Goal: Task Accomplishment & Management: Manage account settings

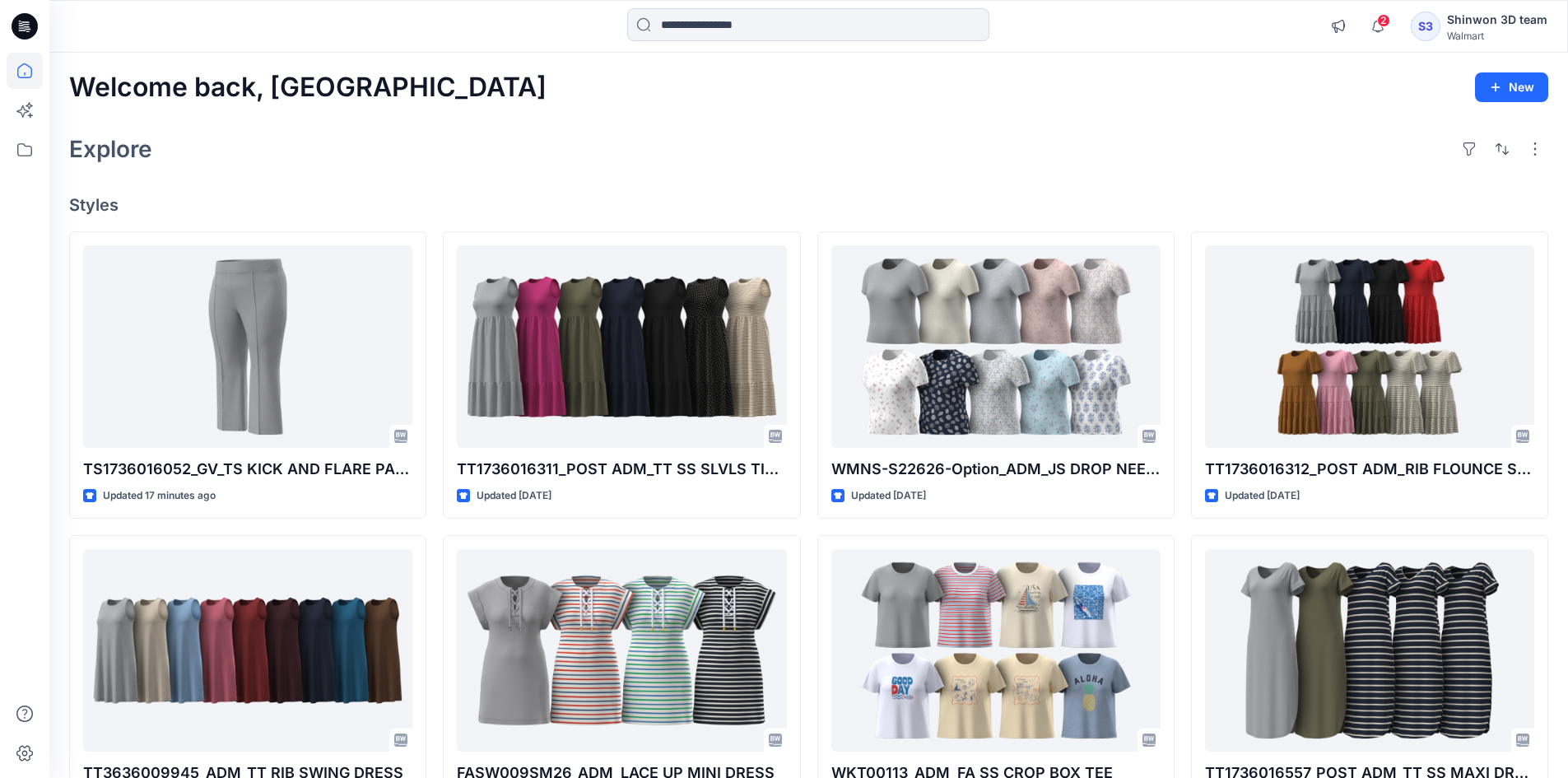
click at [1483, 37] on div "Walmart" at bounding box center [1497, 36] width 100 height 13
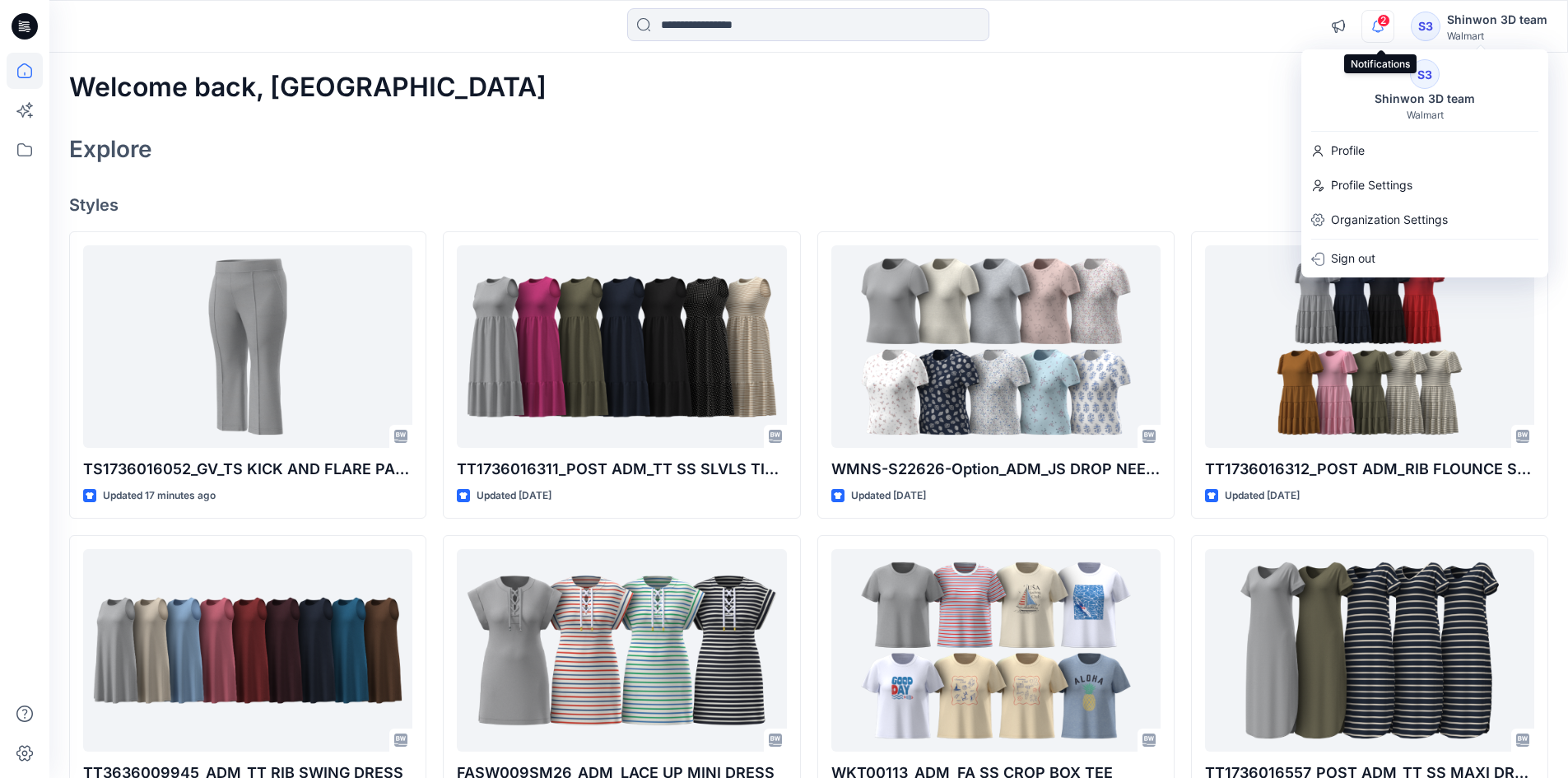
click at [1386, 34] on icon "button" at bounding box center [1377, 26] width 31 height 33
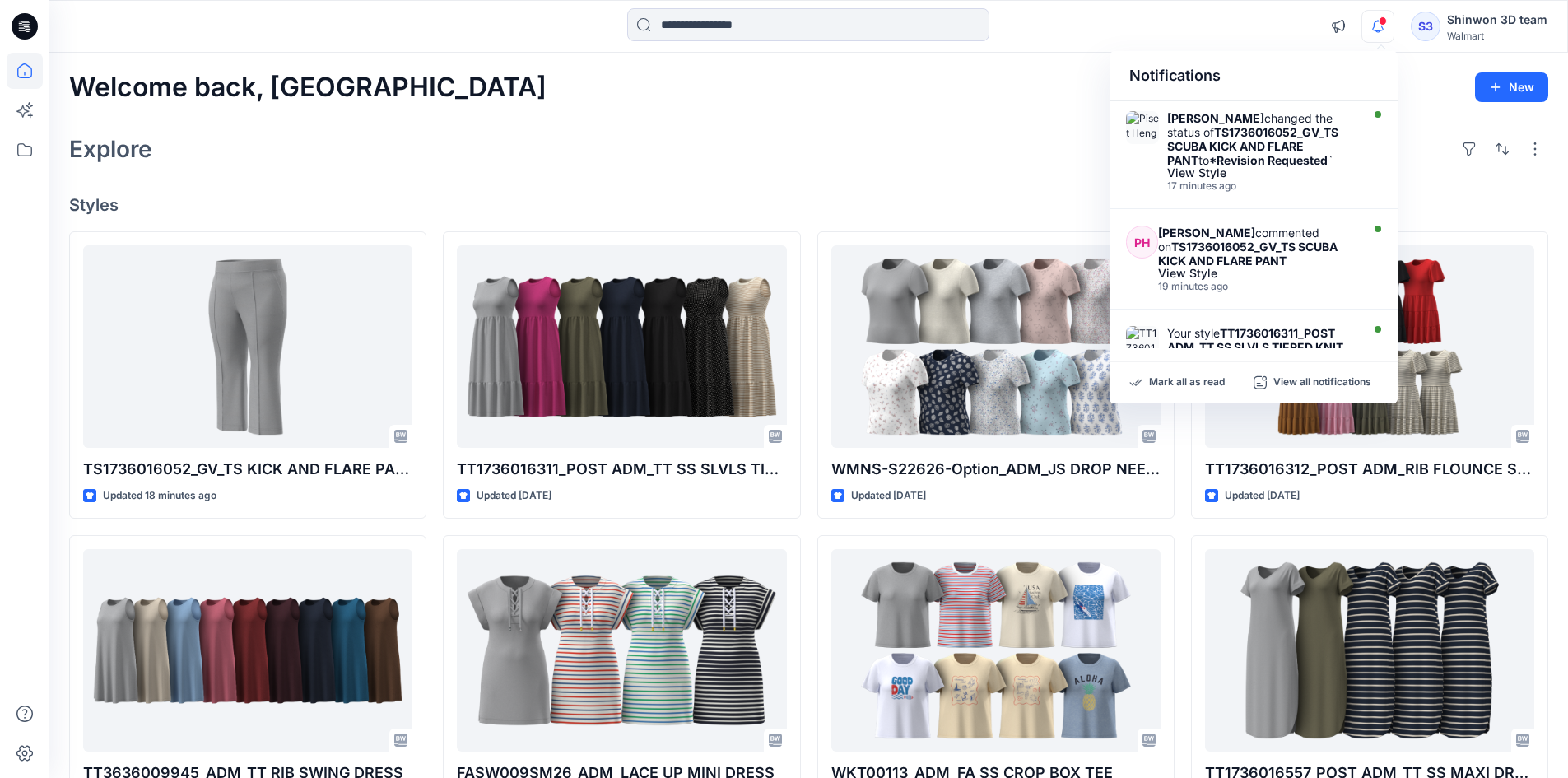
click at [1513, 27] on div "Shinwon 3D team" at bounding box center [1497, 20] width 100 height 20
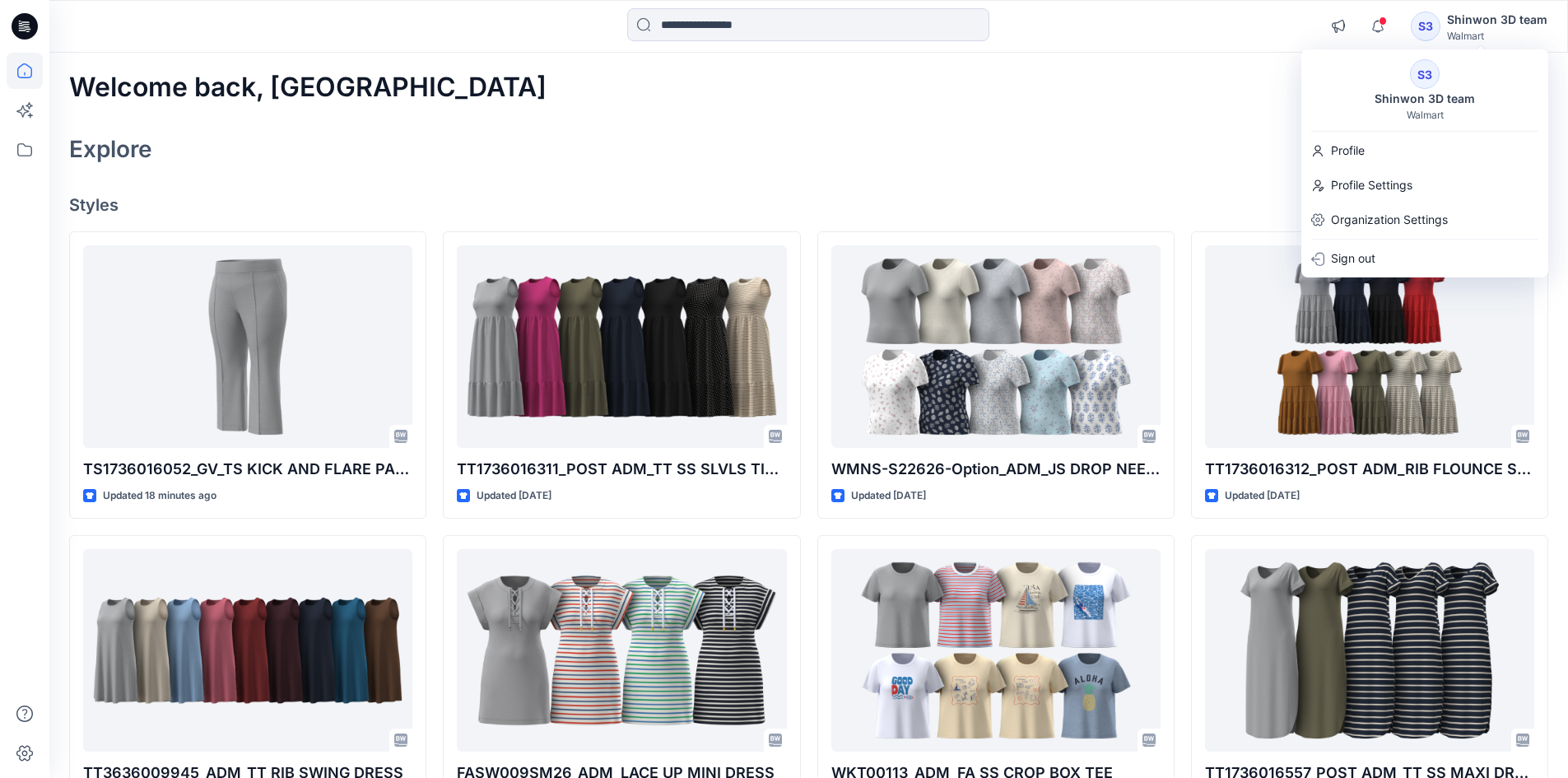
click at [856, 175] on div "Welcome back, Shinwon New Explore Styles TS1736016052_GV_TS KICK AND FLARE PANT…" at bounding box center [808, 629] width 1519 height 1153
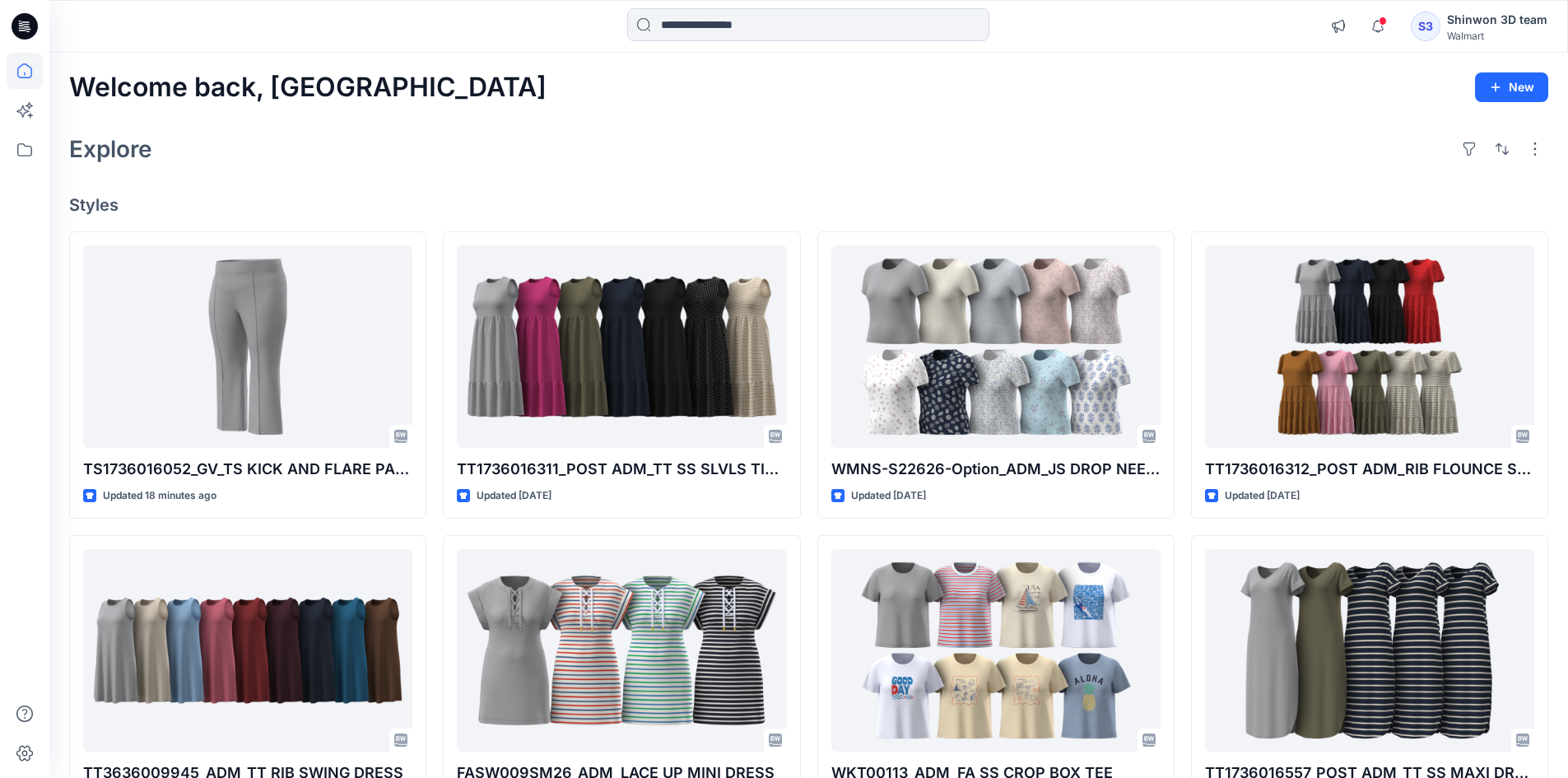
click at [8, 32] on div at bounding box center [25, 26] width 53 height 53
click at [17, 30] on icon at bounding box center [25, 26] width 26 height 26
click at [496, 156] on div "Explore" at bounding box center [808, 149] width 1480 height 39
click at [33, 30] on icon at bounding box center [25, 26] width 26 height 26
click at [550, 174] on div "Welcome back, Shinwon New Explore Styles TS1736016052_GV_TS KICK AND FLARE PANT…" at bounding box center [808, 629] width 1519 height 1153
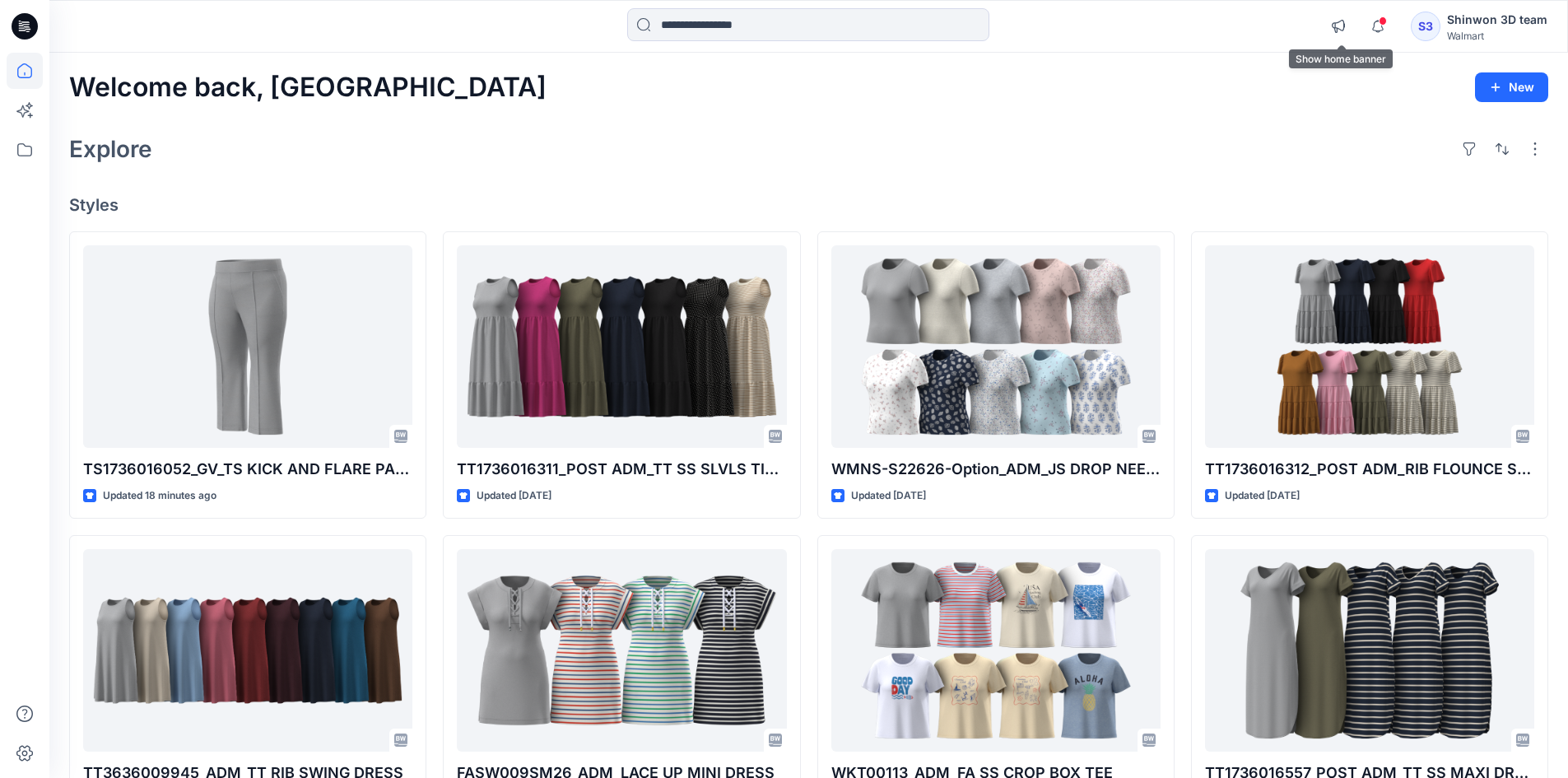
click at [1306, 56] on div "Welcome back, Shinwon New Explore Styles TS1736016052_GV_TS KICK AND FLARE PANT…" at bounding box center [808, 629] width 1519 height 1153
click at [1369, 26] on icon "button" at bounding box center [1377, 26] width 31 height 33
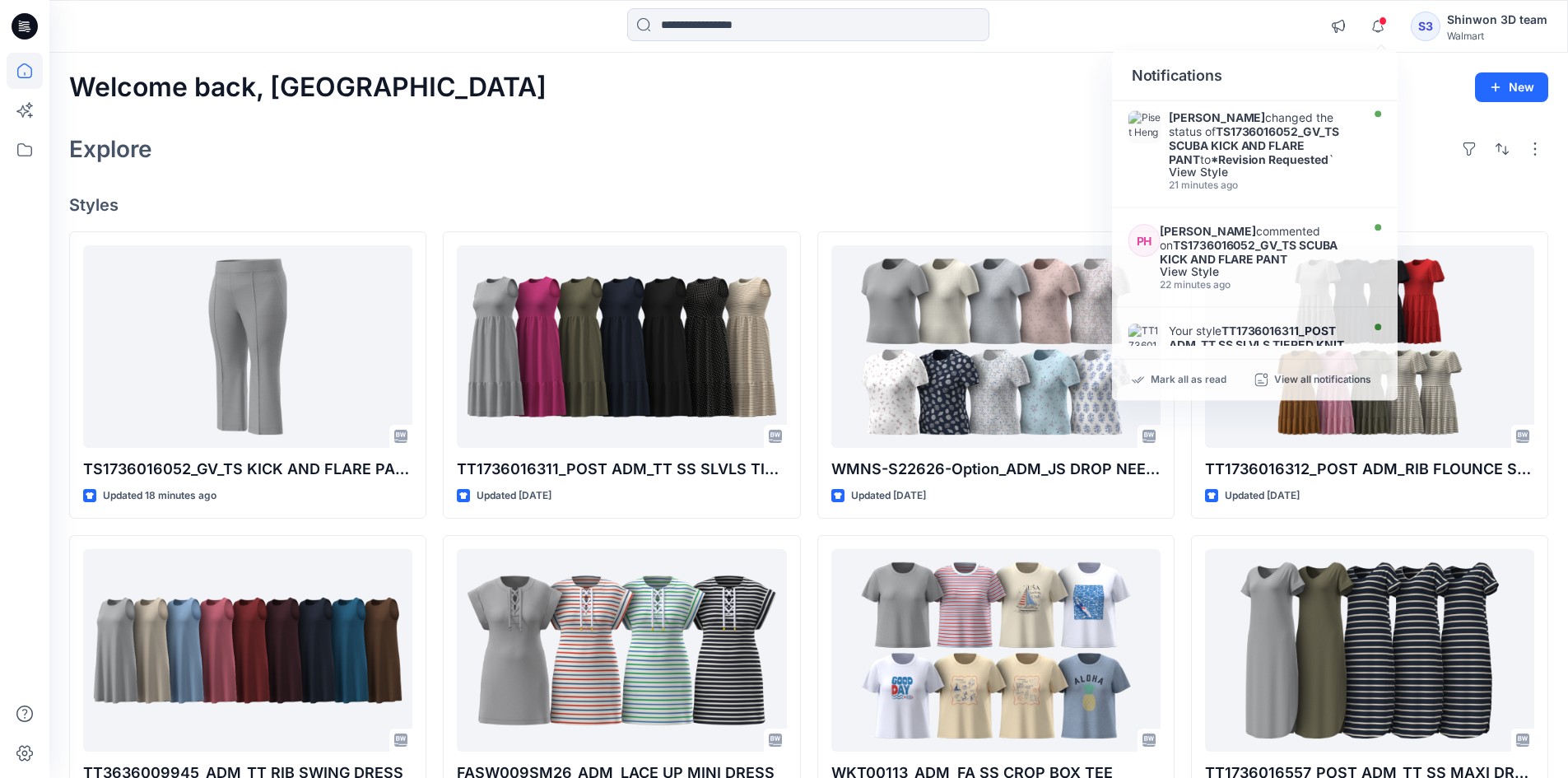
drag, startPoint x: 1154, startPoint y: 15, endPoint x: 1481, endPoint y: 21, distance: 327.1
click at [1156, 15] on div at bounding box center [808, 26] width 759 height 37
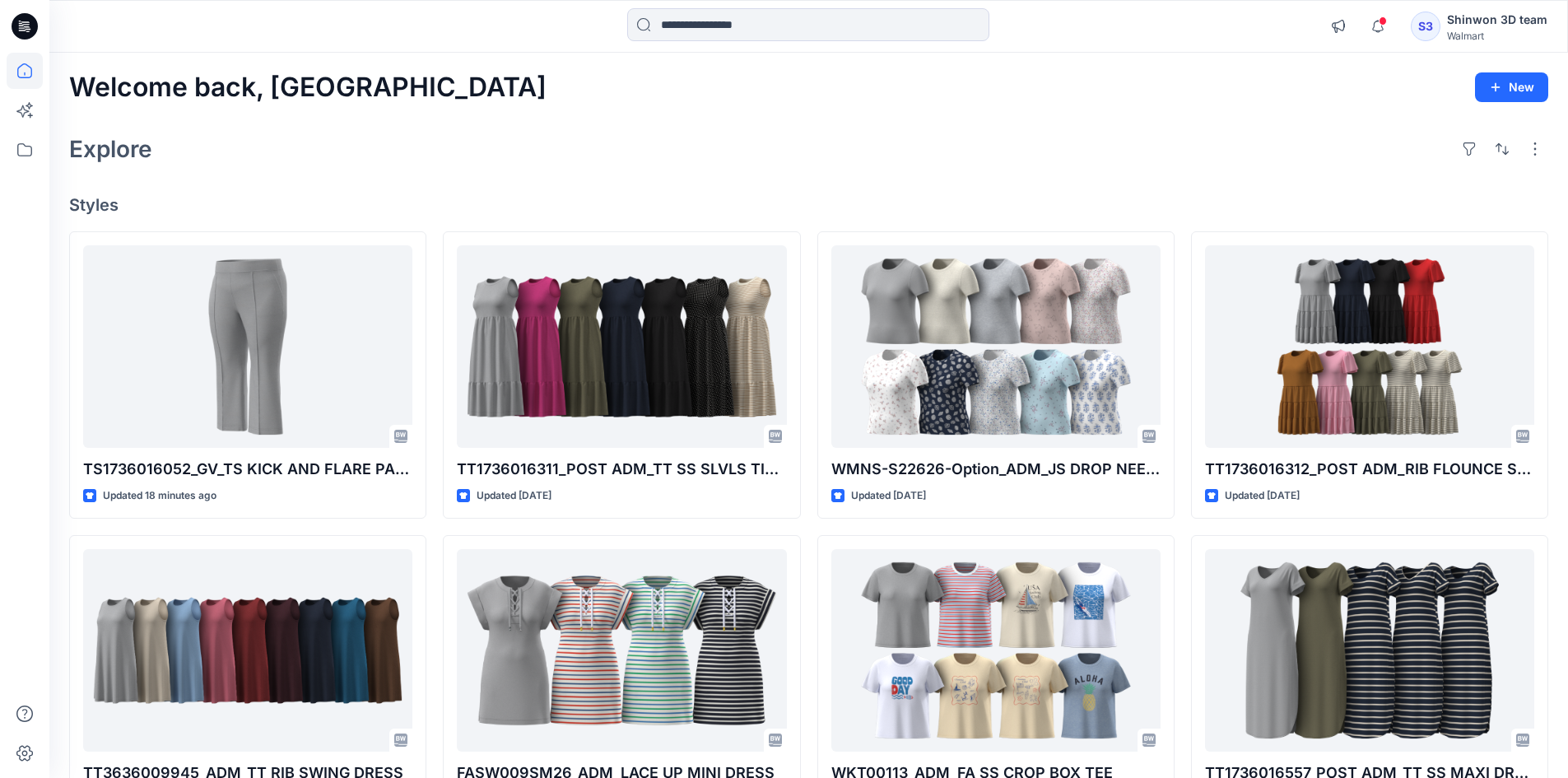
click at [1481, 21] on div "Shinwon 3D team" at bounding box center [1497, 20] width 100 height 20
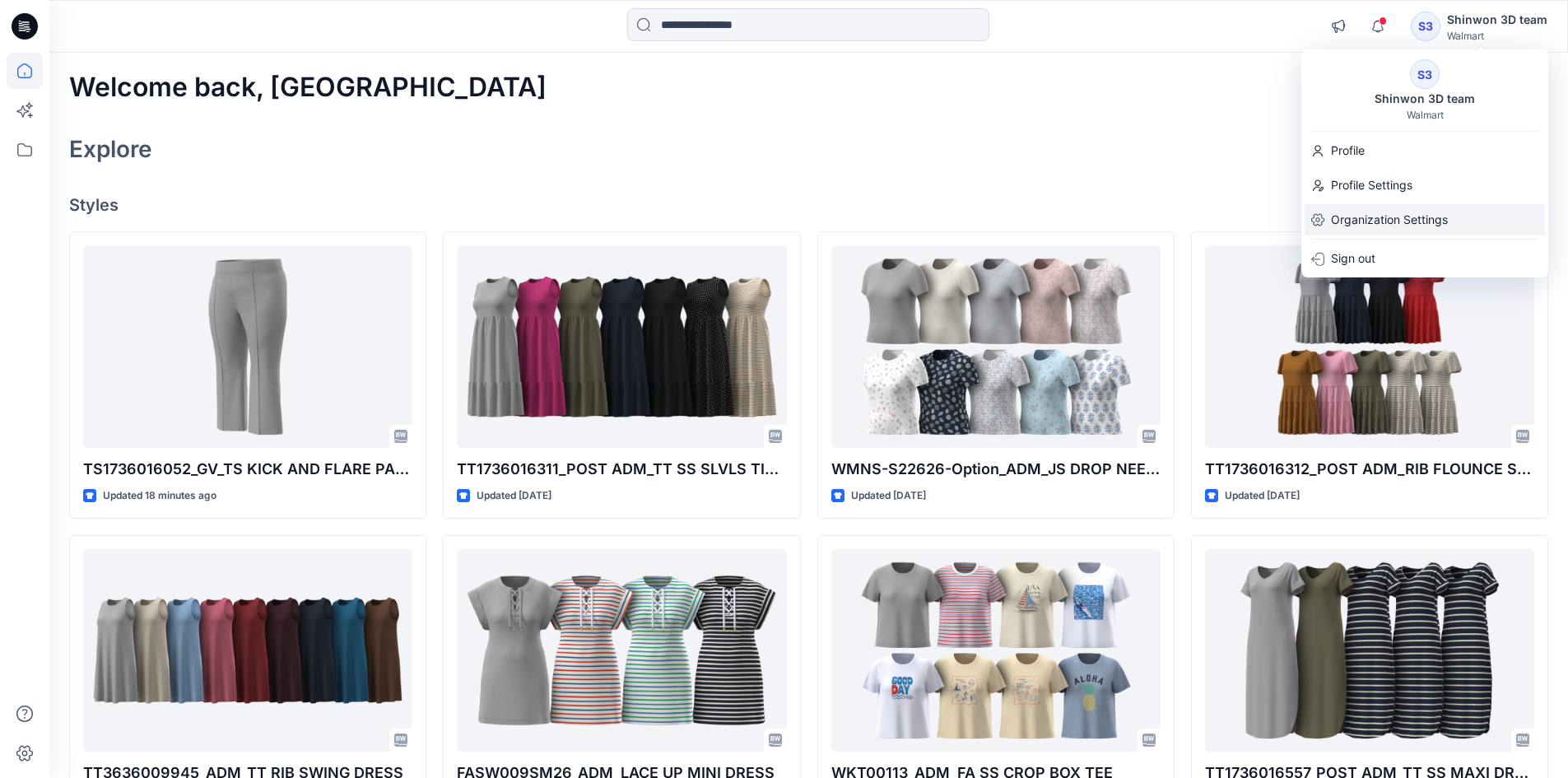
click at [1405, 227] on p "Organization Settings" at bounding box center [1389, 220] width 117 height 31
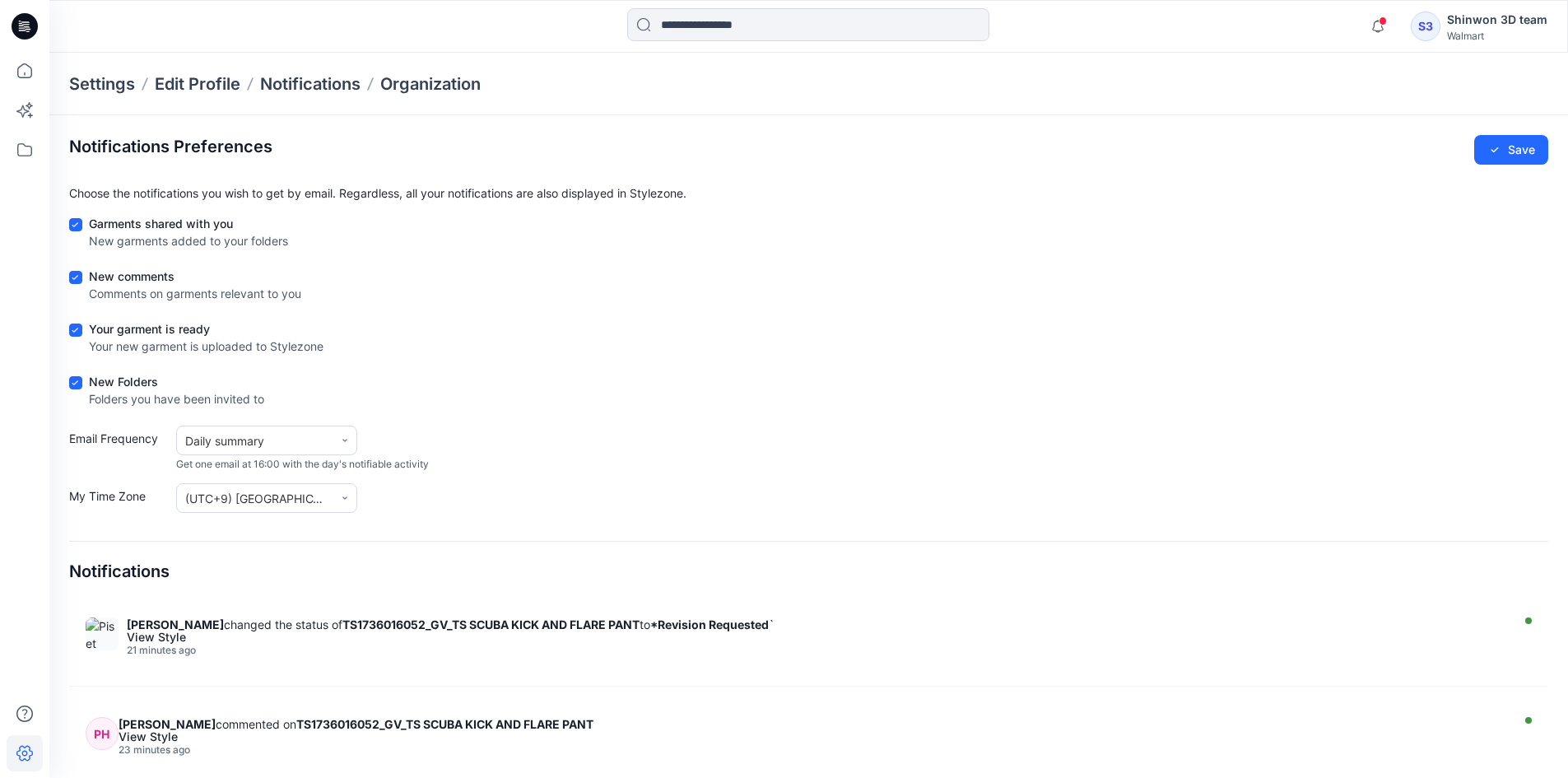
click at [26, 26] on icon at bounding box center [27, 26] width 7 height 1
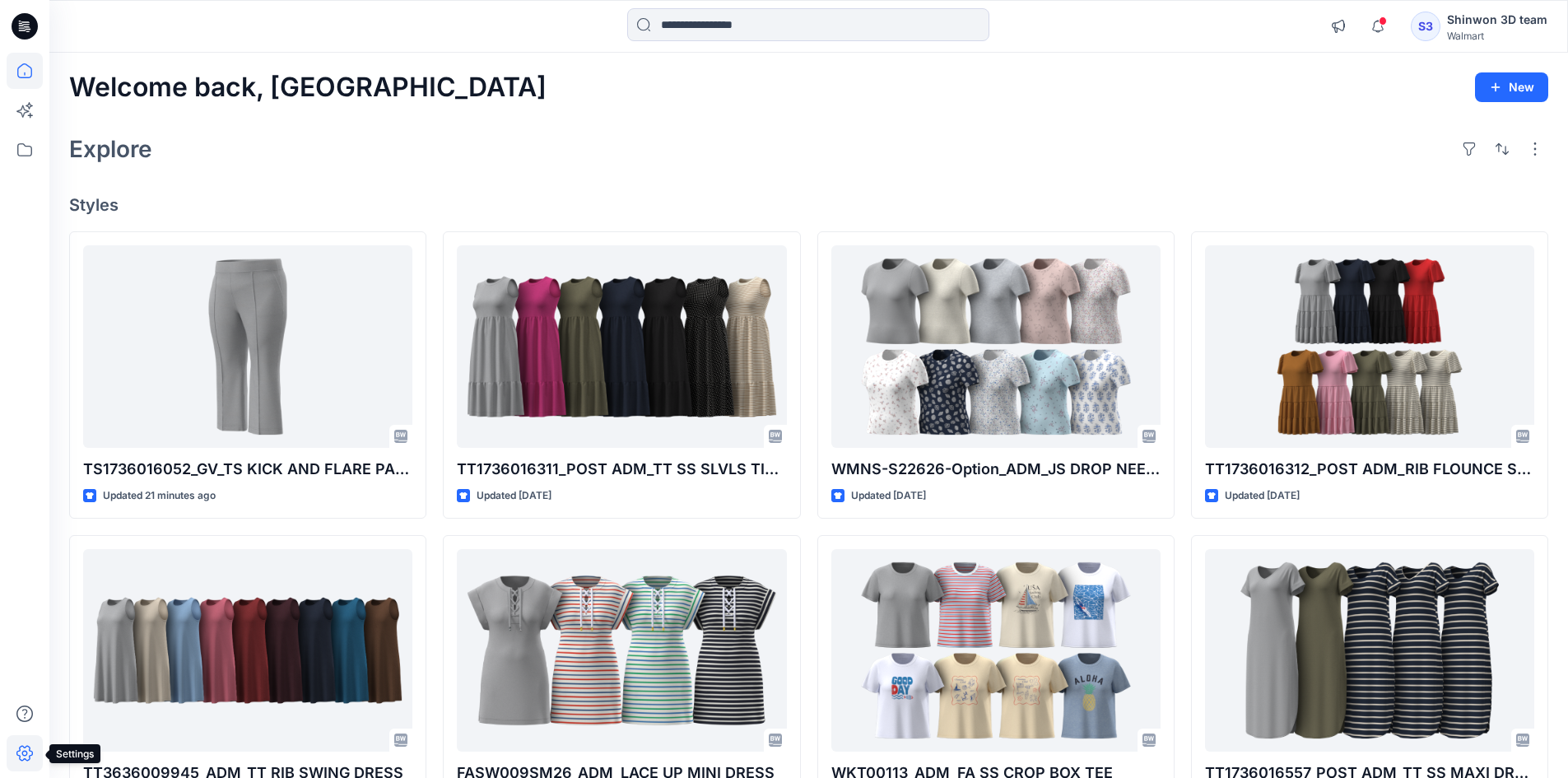
click at [31, 754] on icon at bounding box center [25, 753] width 37 height 37
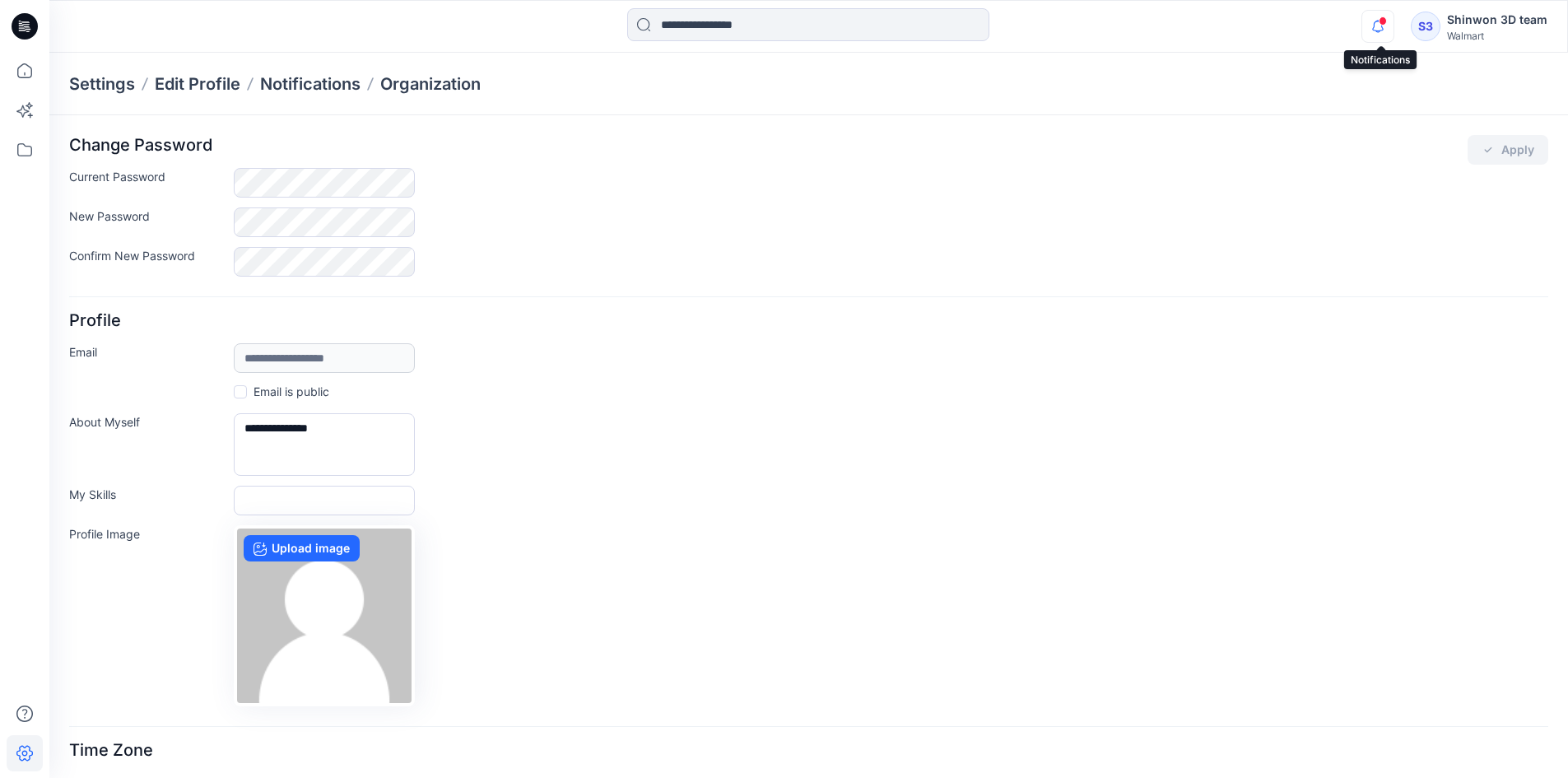
click at [1377, 34] on icon "button" at bounding box center [1377, 26] width 31 height 33
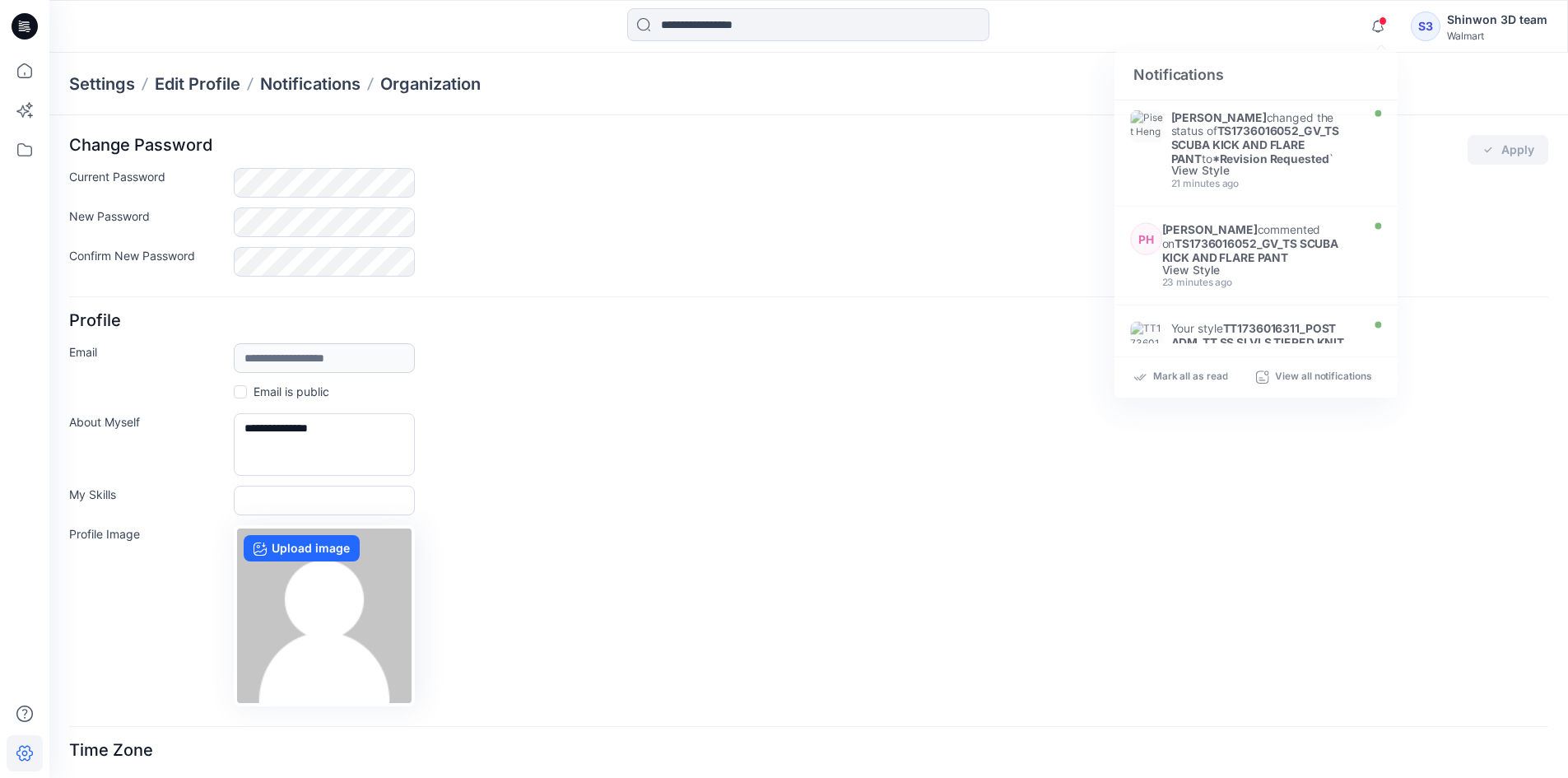
click at [1427, 31] on div "S3" at bounding box center [1425, 26] width 30 height 30
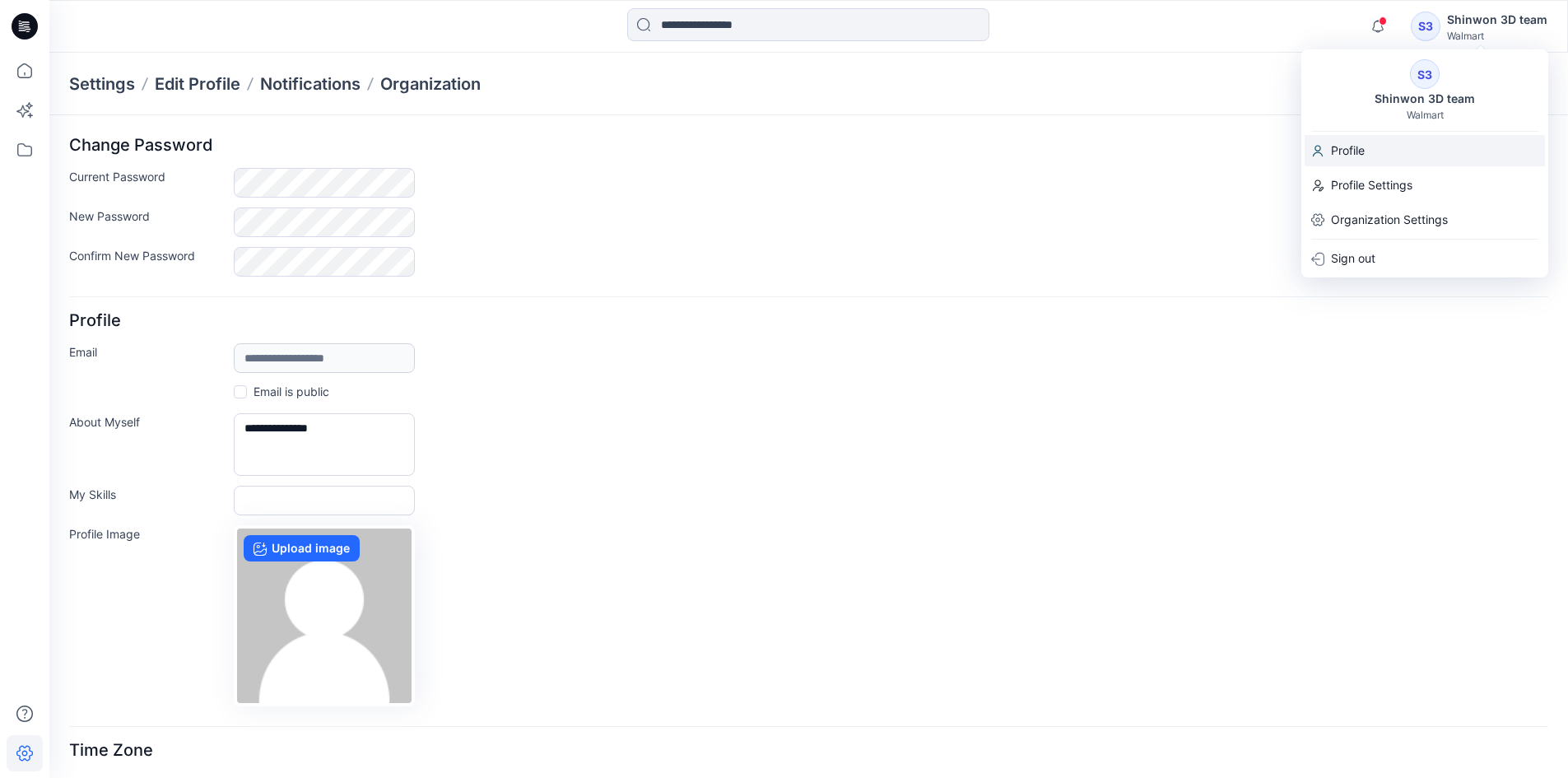
click at [1365, 151] on p "Profile" at bounding box center [1348, 151] width 34 height 31
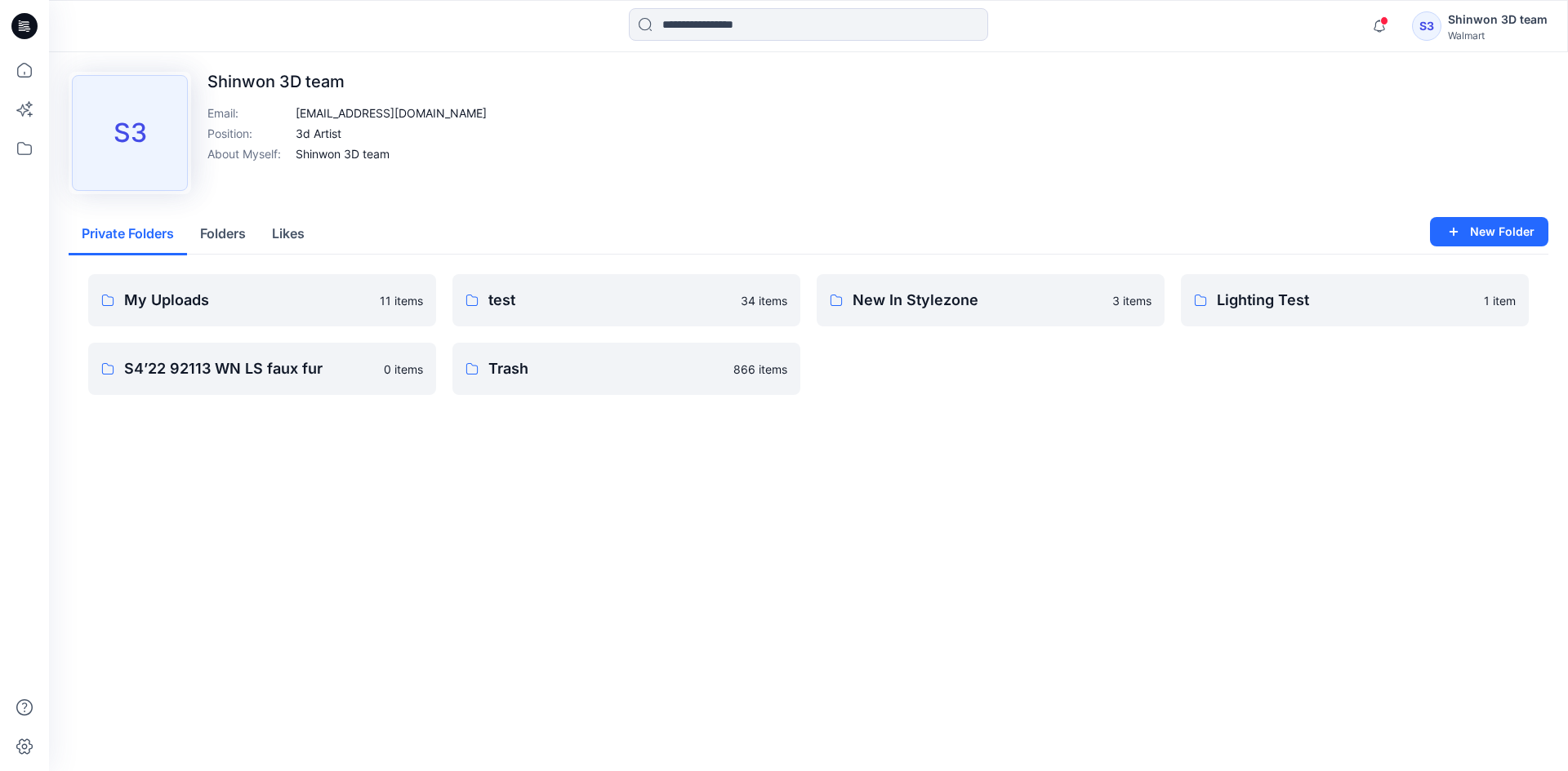
click at [20, 28] on icon at bounding box center [21, 27] width 6 height 1
